Goal: Task Accomplishment & Management: Manage account settings

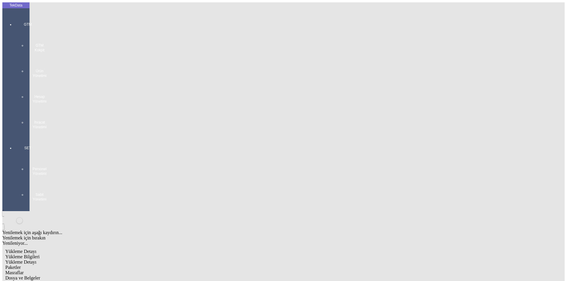
scroll to position [51, 0]
drag, startPoint x: 350, startPoint y: 228, endPoint x: 309, endPoint y: 230, distance: 40.8
type input "23879.93"
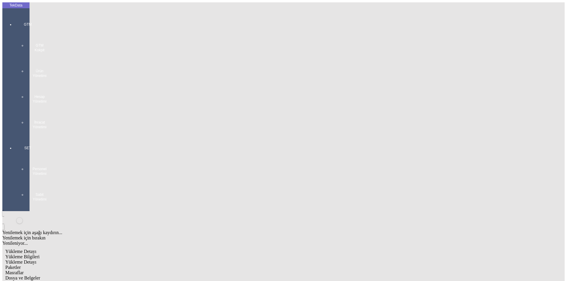
click at [36, 260] on span "Yükleme Detayı" at bounding box center [20, 262] width 31 height 5
type input "2024/D1-02465"
drag, startPoint x: 92, startPoint y: 123, endPoint x: 48, endPoint y: 127, distance: 44.8
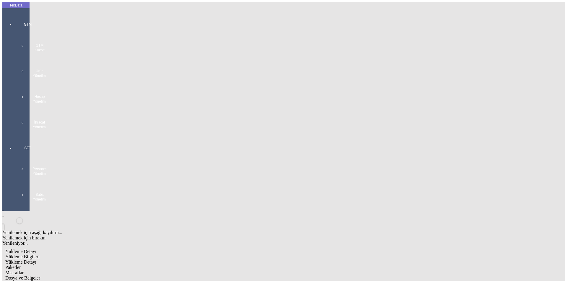
type input "23879.93"
drag, startPoint x: 135, startPoint y: 30, endPoint x: 159, endPoint y: 30, distance: 24.2
click at [21, 265] on span "Paketler" at bounding box center [12, 267] width 15 height 5
drag, startPoint x: 173, startPoint y: 30, endPoint x: 192, endPoint y: 32, distance: 18.7
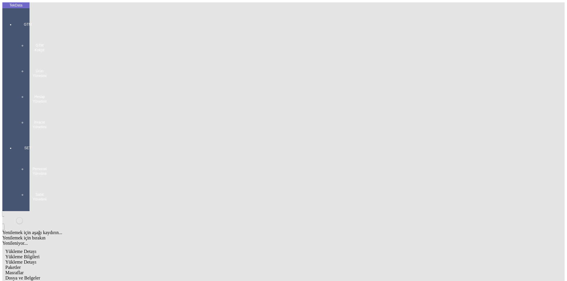
click at [24, 271] on span "Masraflar" at bounding box center [14, 273] width 18 height 5
click at [198, 276] on div "Dosya ve Belgeler" at bounding box center [239, 278] width 468 height 5
click at [40, 276] on span "Dosya ve Belgeler" at bounding box center [22, 278] width 35 height 5
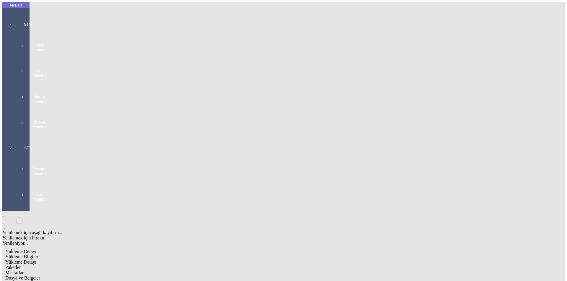
drag, startPoint x: 42, startPoint y: 32, endPoint x: 51, endPoint y: 36, distance: 9.6
click at [40, 255] on span "Yükleme Bilgileri" at bounding box center [22, 257] width 34 height 5
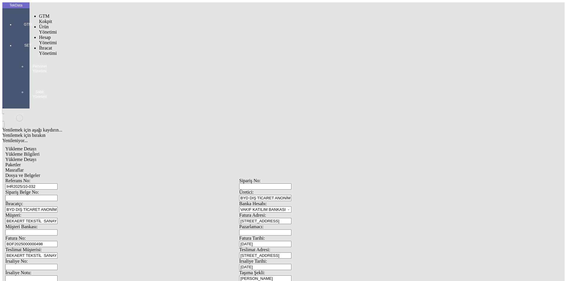
click at [17, 17] on div "GTM" at bounding box center [27, 22] width 27 height 21
click at [46, 45] on span "İhracat Yönetimi" at bounding box center [48, 50] width 18 height 10
click at [90, 56] on span "Yüklemeler" at bounding box center [101, 58] width 22 height 5
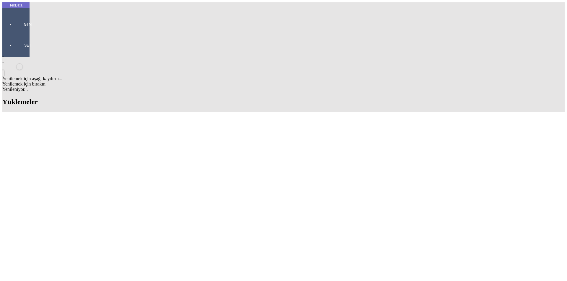
scroll to position [347, 0]
drag, startPoint x: 54, startPoint y: 148, endPoint x: 31, endPoint y: 149, distance: 23.0
drag, startPoint x: 66, startPoint y: 149, endPoint x: 32, endPoint y: 149, distance: 34.9
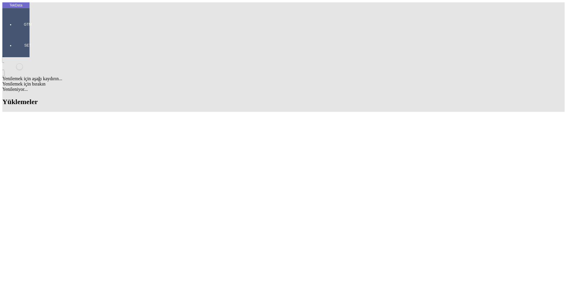
copy td "IHR2025/10-024"
drag, startPoint x: 244, startPoint y: 203, endPoint x: 281, endPoint y: 202, distance: 36.9
copy tr "BDF2025000000498"
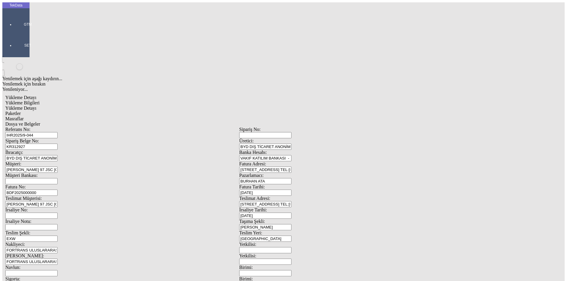
click at [58, 190] on input "BDF2025000000" at bounding box center [31, 193] width 52 height 6
drag, startPoint x: 129, startPoint y: 99, endPoint x: 54, endPoint y: 98, distance: 75.3
click at [54, 185] on div "Fatura No: BDF2025000000" at bounding box center [122, 191] width 234 height 12
paste input "BDF2025000000498"
drag, startPoint x: 89, startPoint y: 97, endPoint x: 28, endPoint y: 97, distance: 60.5
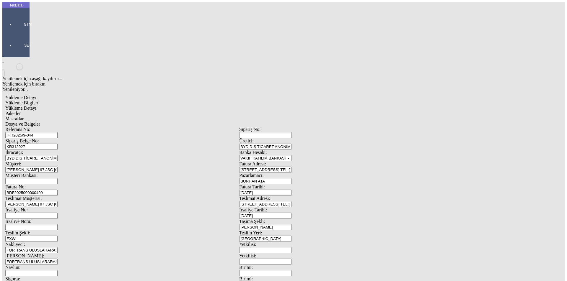
click at [29, 97] on div "Yükleme Detayı Yükleme Bilgileri Yükleme Detayı Paketler Masraflar Dosya ve Bel…" at bounding box center [239, 262] width 474 height 341
type input "BDF2025000000499"
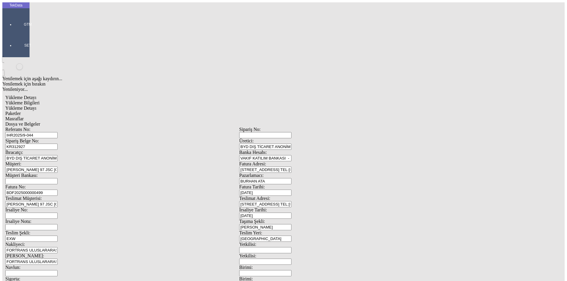
click at [97, 100] on div "Yükleme Bilgileri Yükleme Detayı Paketler Masraflar Dosya ve Belgeler Referans …" at bounding box center [239, 265] width 468 height 330
click at [36, 106] on span "Yükleme Detayı" at bounding box center [20, 108] width 31 height 5
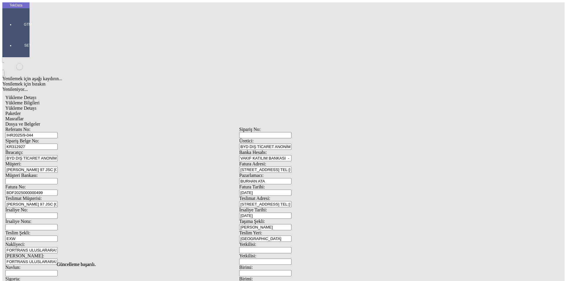
click at [21, 111] on span "Paketler" at bounding box center [12, 113] width 15 height 5
click at [40, 122] on span "Dosya ve Belgeler" at bounding box center [22, 124] width 35 height 5
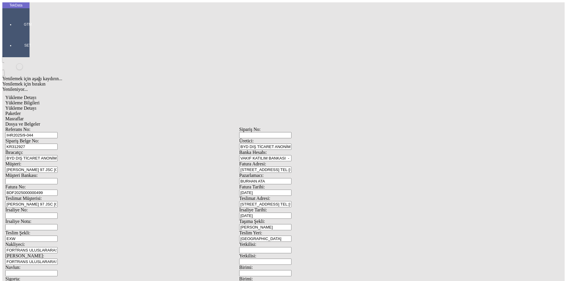
click at [40, 122] on span "Dosya ve Belgeler" at bounding box center [22, 124] width 35 height 5
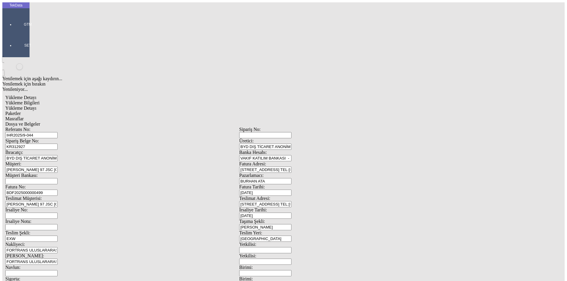
click at [40, 100] on span "Yükleme Bilgileri" at bounding box center [22, 102] width 34 height 5
drag, startPoint x: 101, startPoint y: 54, endPoint x: 60, endPoint y: 54, distance: 41.1
click at [60, 139] on div "Sipariş Belge No: KR312927" at bounding box center [122, 145] width 234 height 12
